Goal: Information Seeking & Learning: Learn about a topic

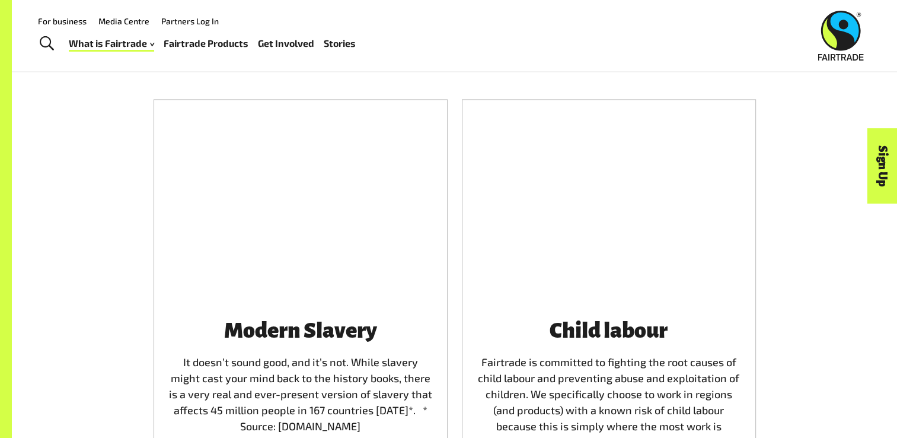
scroll to position [1625, 0]
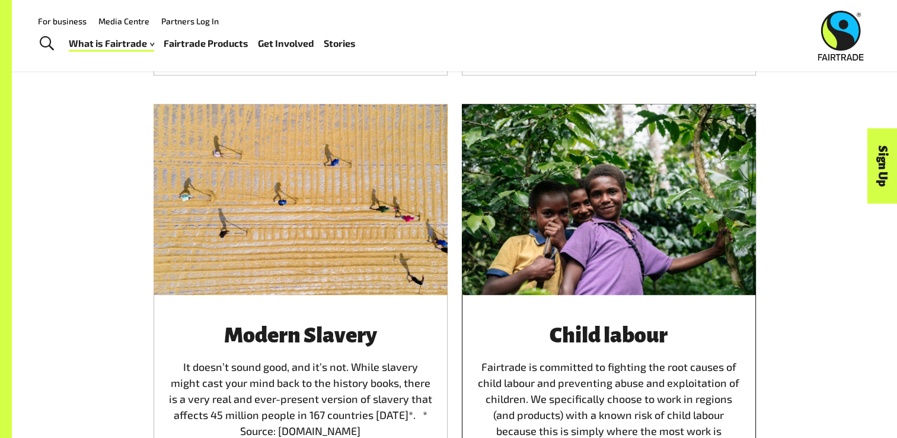
click at [511, 343] on h3 "Child labour" at bounding box center [609, 335] width 266 height 24
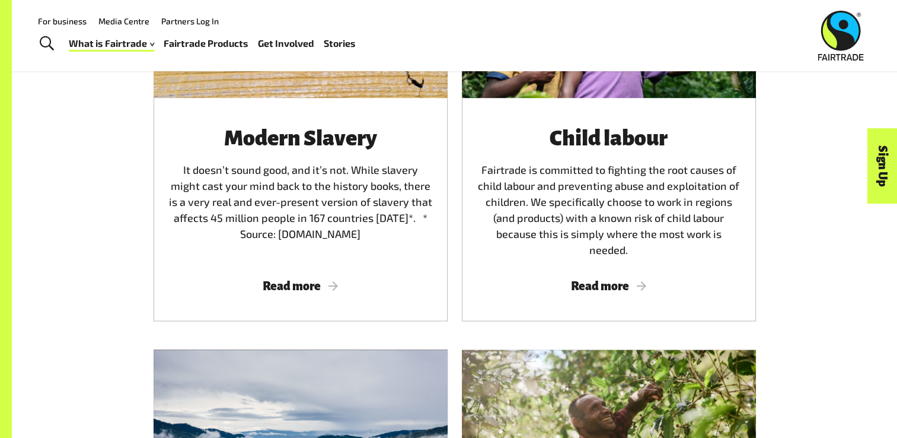
scroll to position [1821, 0]
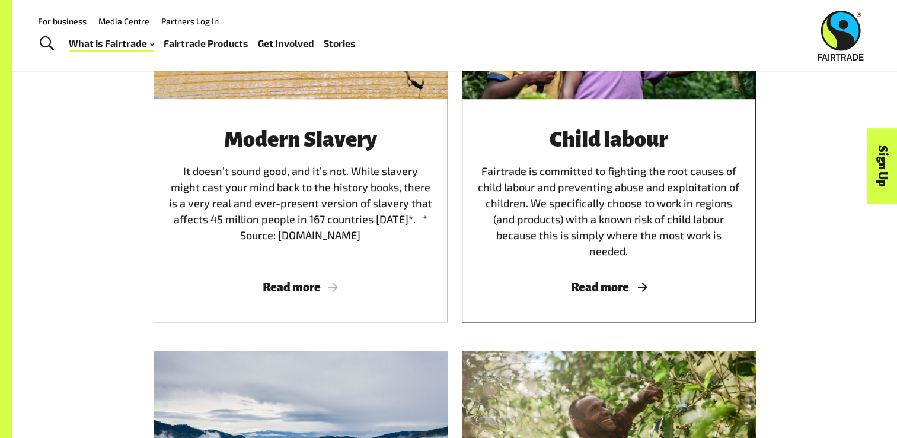
click at [548, 254] on div "Child labour Fairtrade is committed to fighting the root causes of child labour…" at bounding box center [609, 210] width 294 height 223
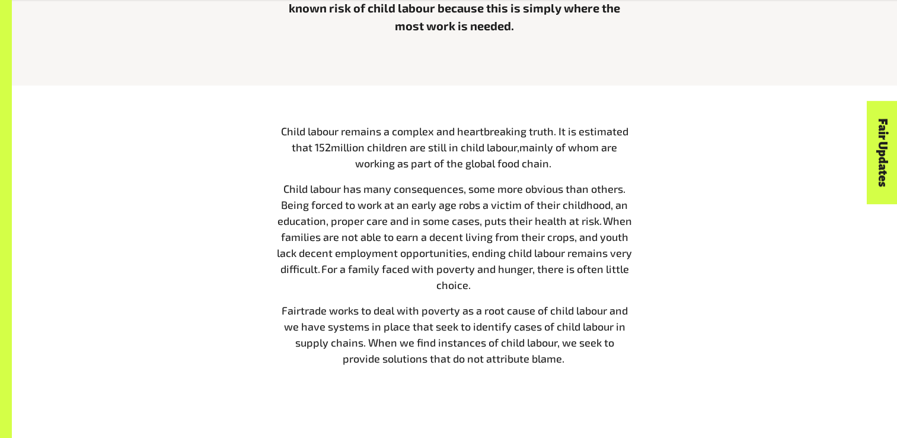
scroll to position [503, 0]
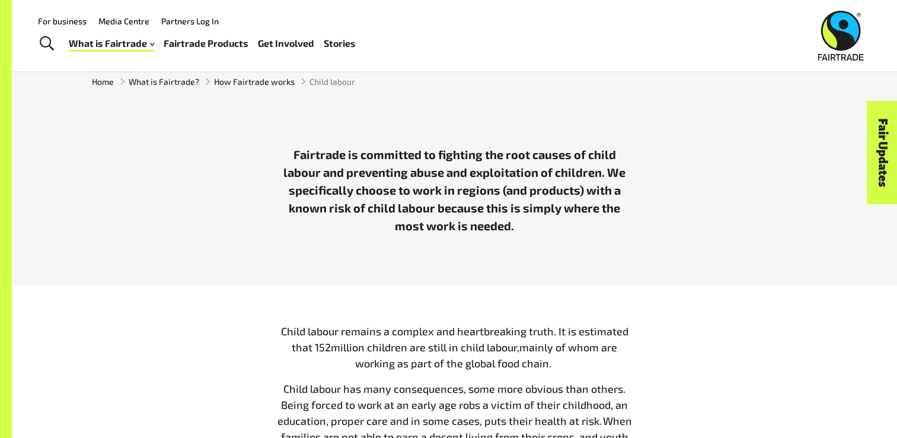
scroll to position [301, 0]
click at [339, 129] on div "Fairtrade is committed to fighting the root causes of child labour and preventi…" at bounding box center [454, 197] width 885 height 179
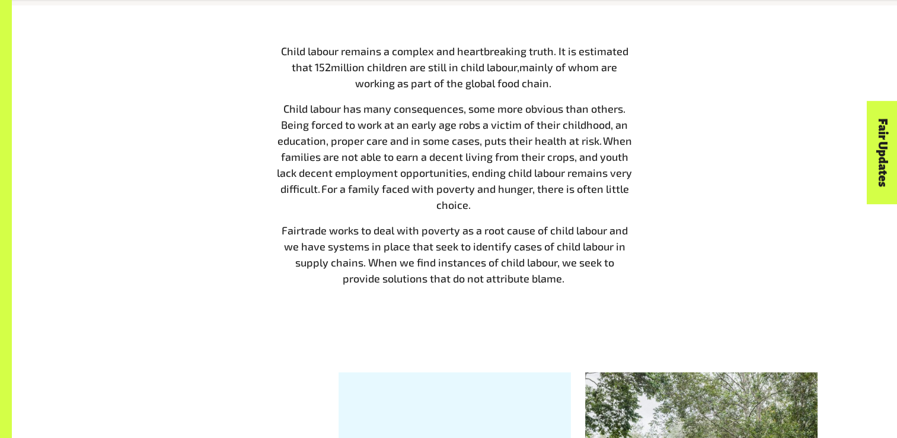
scroll to position [583, 0]
